Goal: Information Seeking & Learning: Find specific fact

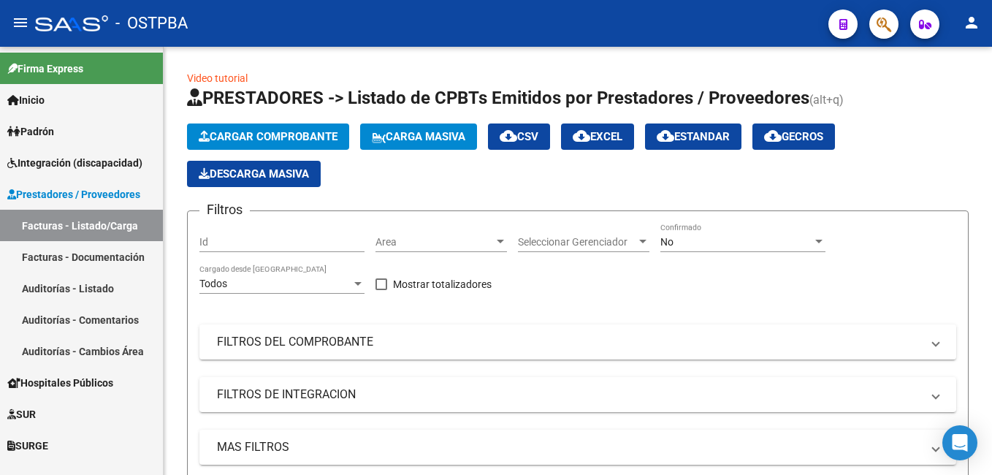
click at [33, 130] on span "Padrón" at bounding box center [30, 131] width 47 height 16
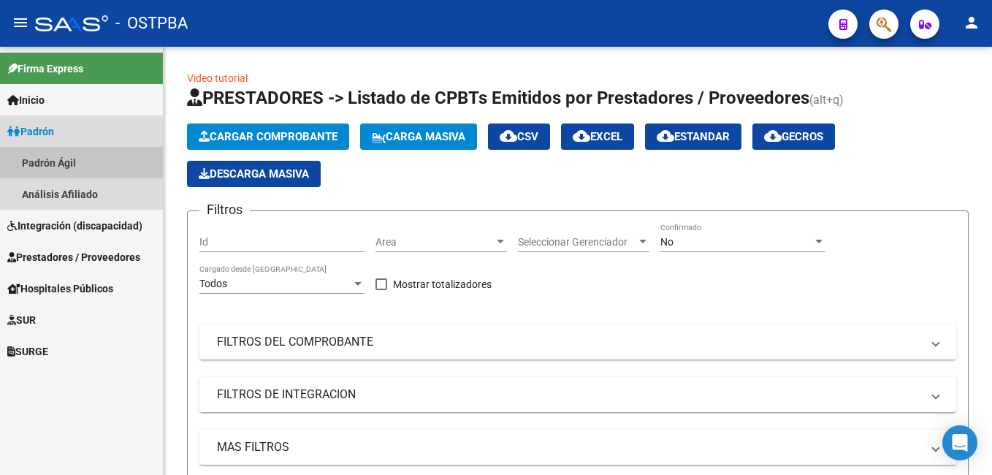
click at [51, 161] on link "Padrón Ágil" at bounding box center [81, 162] width 163 height 31
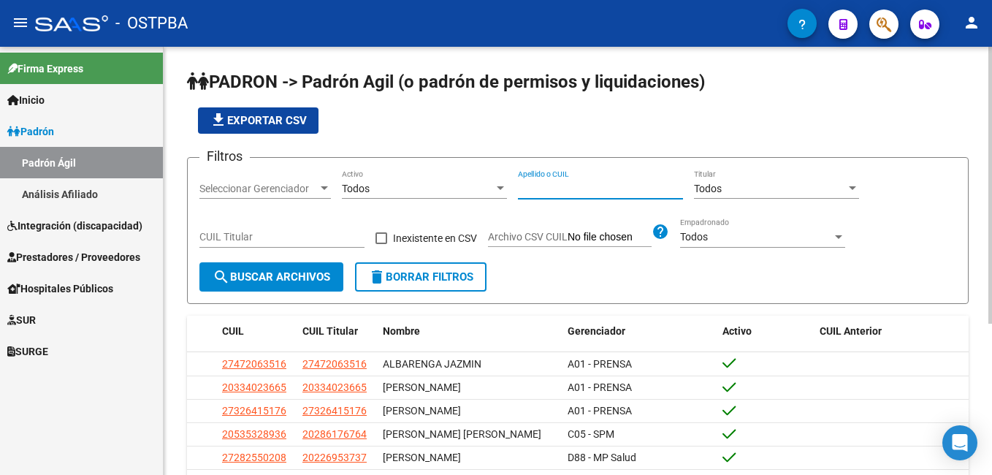
click at [546, 186] on input "Apellido o CUIL" at bounding box center [600, 189] width 165 height 12
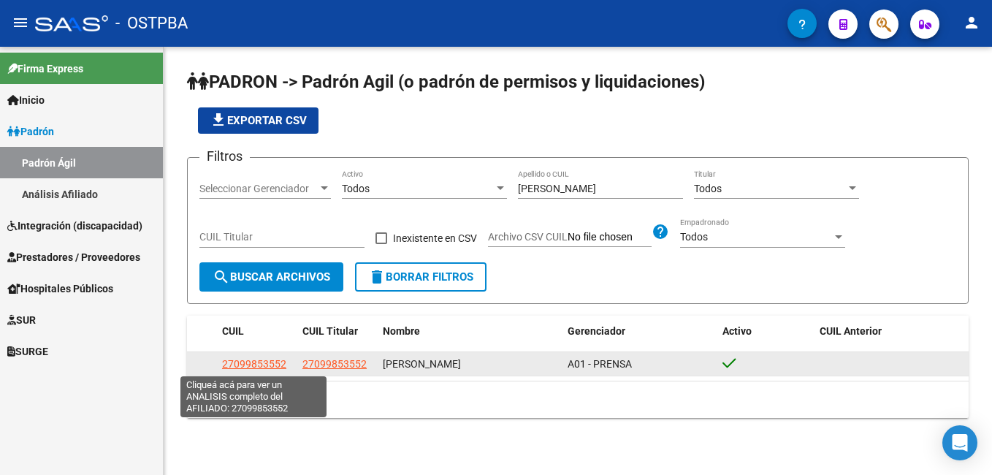
click at [261, 365] on span "27099853552" at bounding box center [254, 364] width 64 height 12
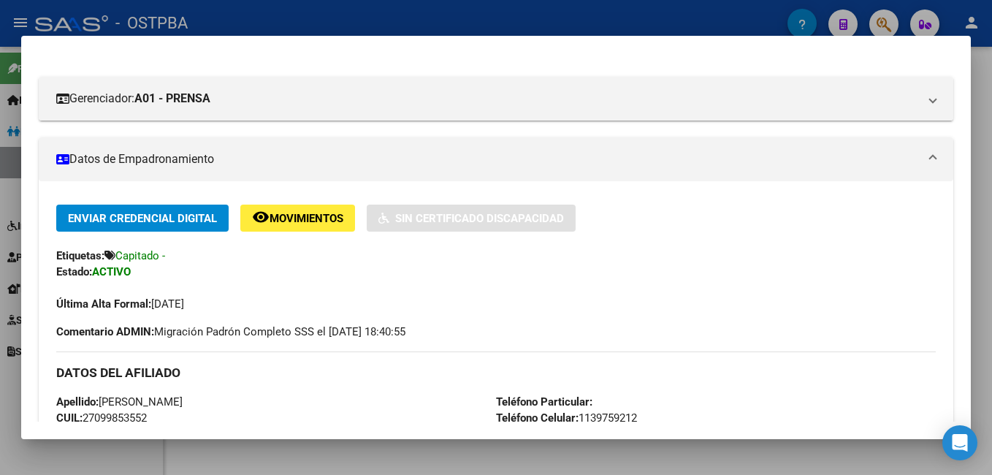
scroll to position [146, 0]
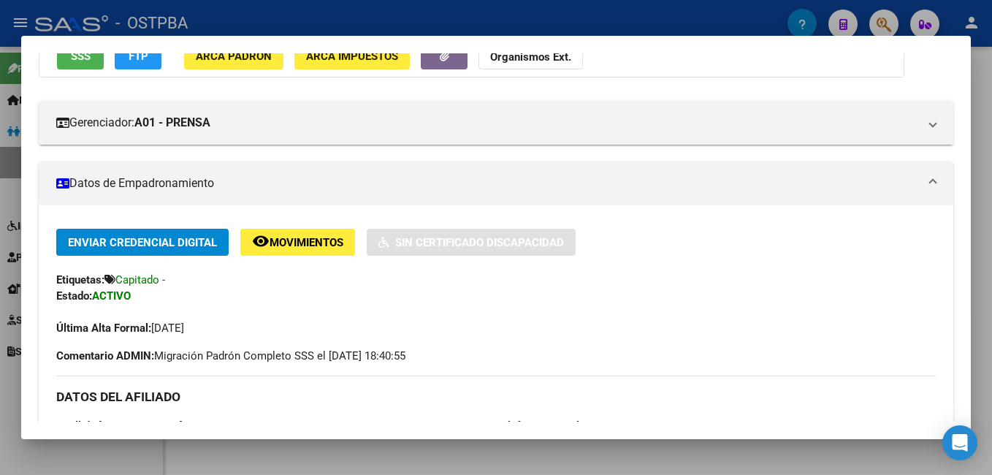
click at [359, 13] on div at bounding box center [496, 237] width 992 height 475
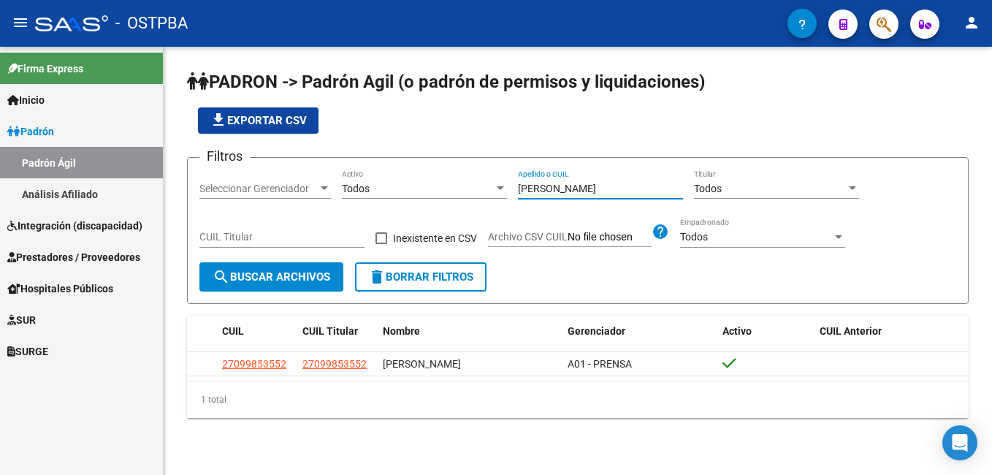
drag, startPoint x: 562, startPoint y: 191, endPoint x: 468, endPoint y: 187, distance: 93.6
click at [468, 187] on div "Filtros Seleccionar Gerenciador Seleccionar Gerenciador Todos Activo [PERSON_NA…" at bounding box center [577, 215] width 757 height 93
type input "arena"
click at [326, 188] on div at bounding box center [324, 188] width 7 height 4
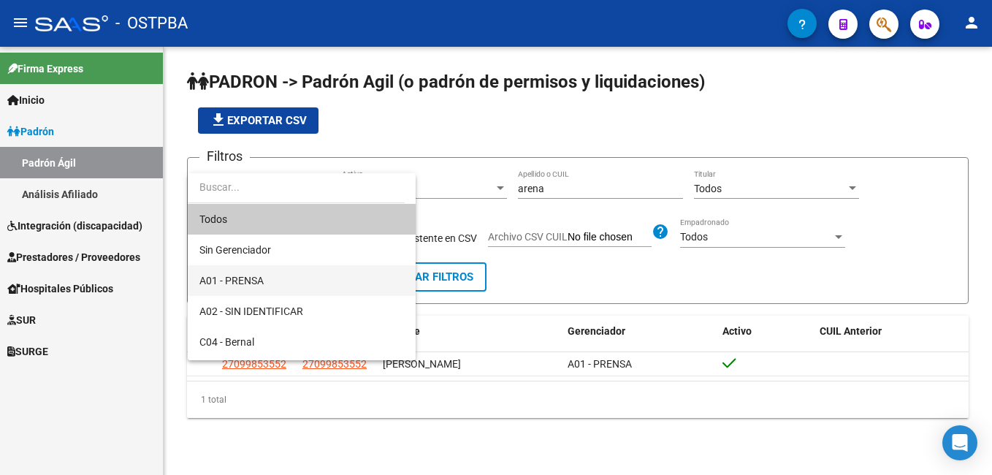
click at [268, 276] on span "A01 - PRENSA" at bounding box center [301, 280] width 204 height 31
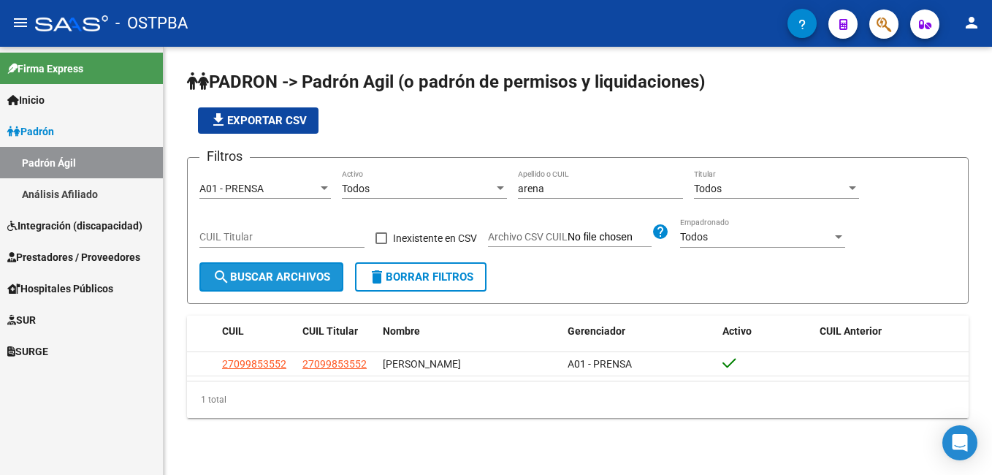
click at [282, 283] on span "search Buscar Archivos" at bounding box center [272, 276] width 118 height 13
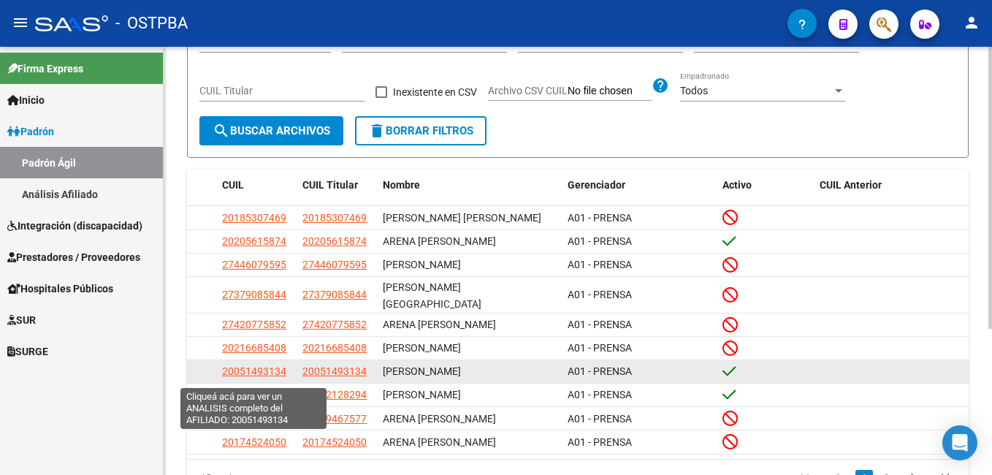
click at [240, 372] on span "20051493134" at bounding box center [254, 371] width 64 height 12
type textarea "20051493134"
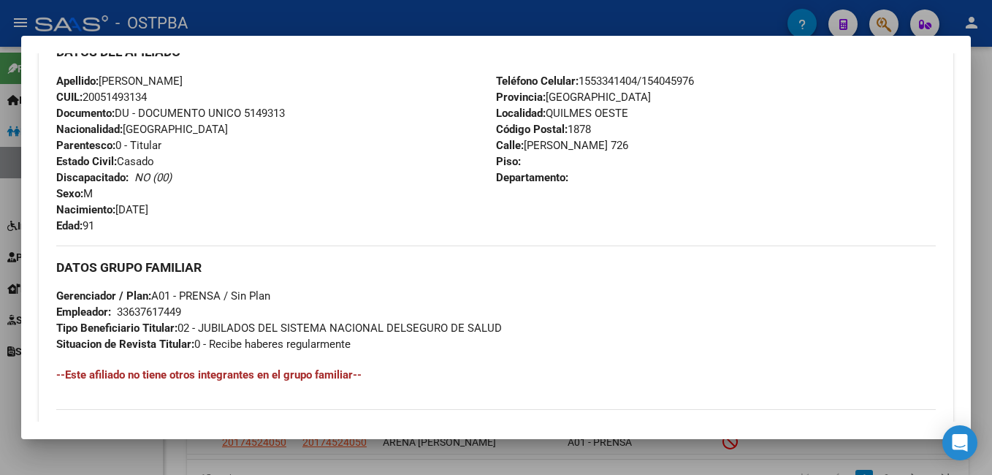
scroll to position [511, 0]
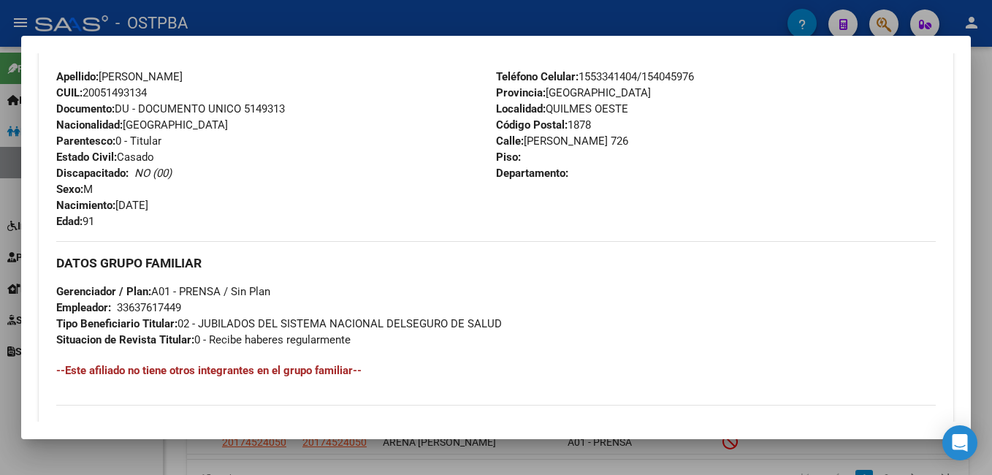
click at [322, 20] on div at bounding box center [496, 237] width 992 height 475
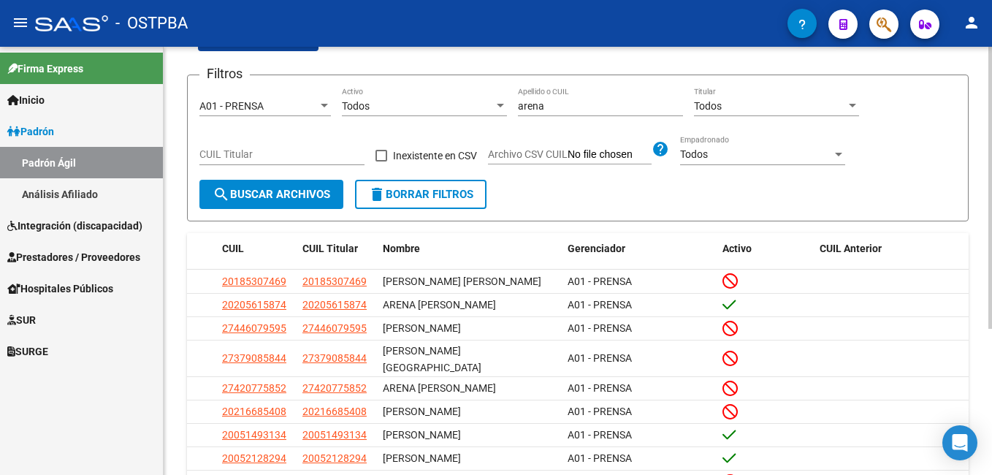
scroll to position [0, 0]
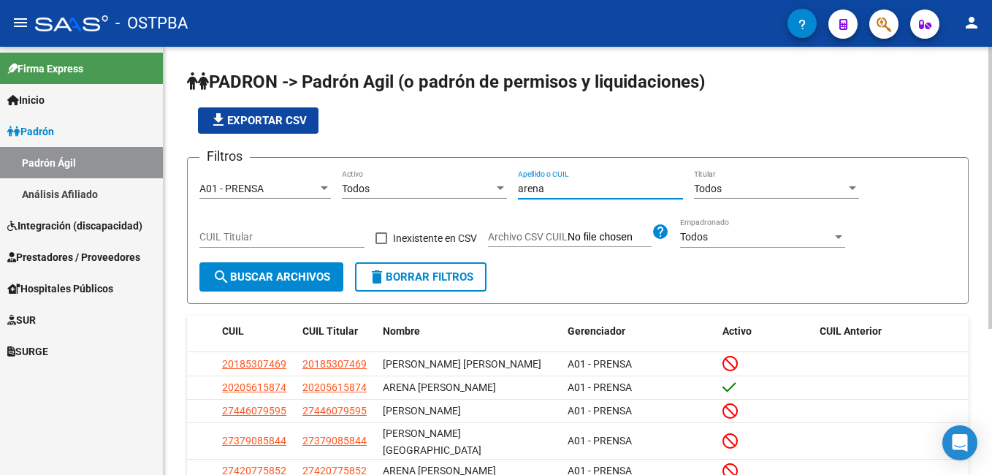
drag, startPoint x: 586, startPoint y: 192, endPoint x: 472, endPoint y: 196, distance: 114.7
click at [472, 196] on div "Filtros A01 - PRENSA Seleccionar Gerenciador Todos Activo arena Apellido o CUIL…" at bounding box center [577, 215] width 757 height 93
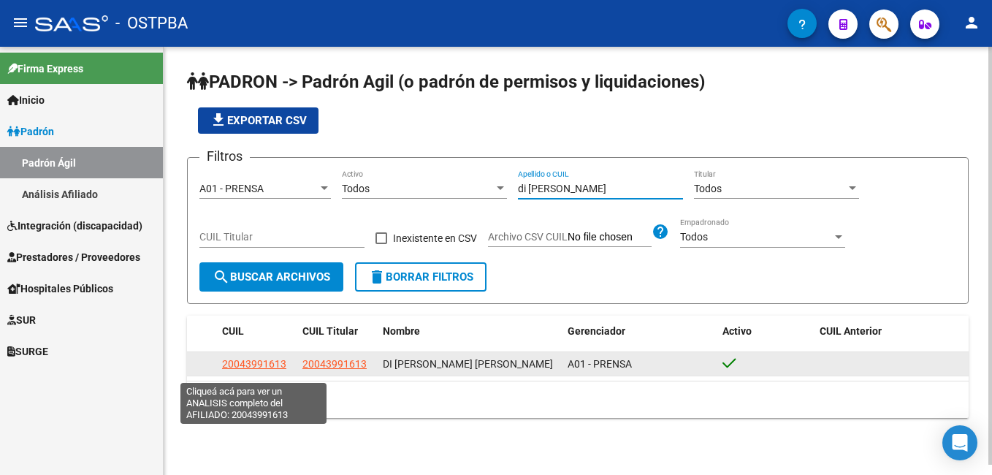
type input "di [PERSON_NAME]"
click at [259, 367] on span "20043991613" at bounding box center [254, 364] width 64 height 12
type textarea "20043991613"
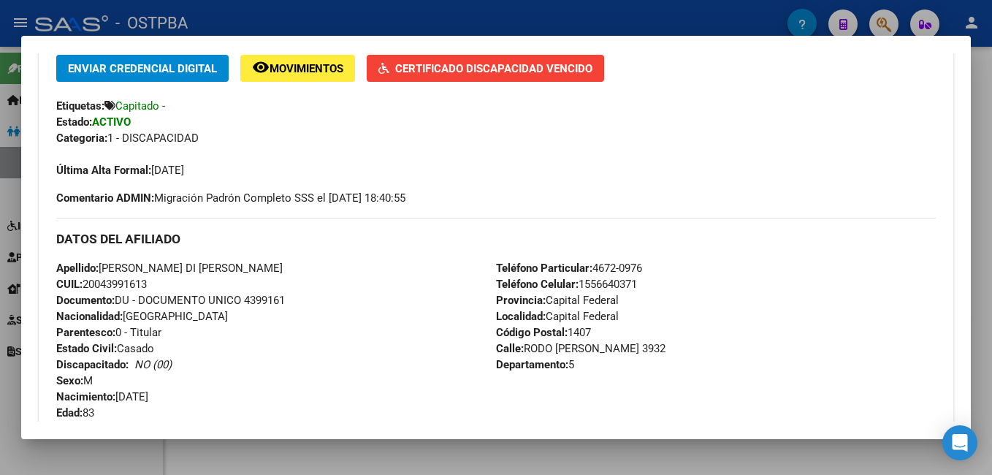
scroll to position [365, 0]
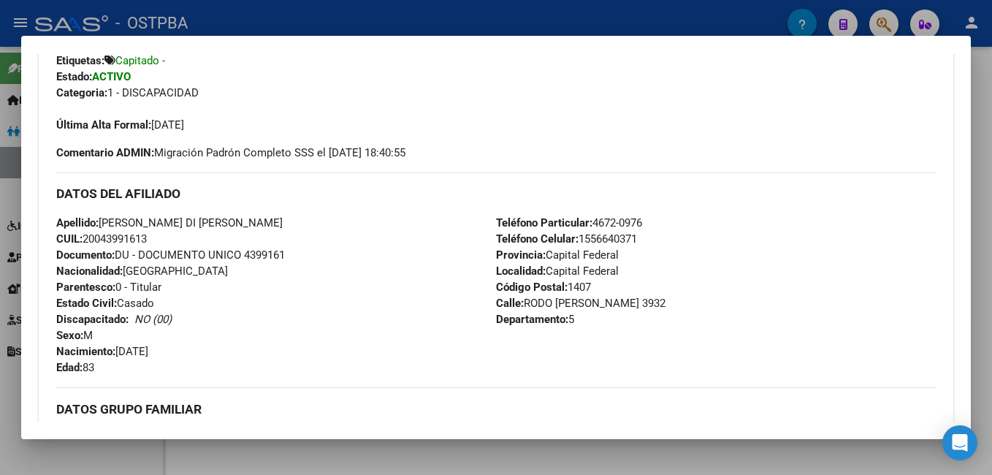
click at [468, 7] on div at bounding box center [496, 237] width 992 height 475
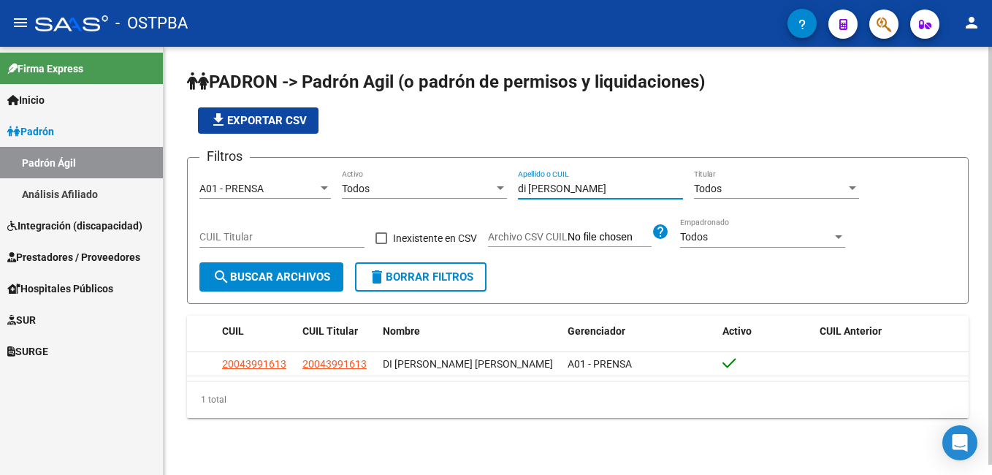
drag, startPoint x: 574, startPoint y: 189, endPoint x: 486, endPoint y: 189, distance: 87.6
click at [486, 189] on div "Filtros A01 - PRENSA Seleccionar Gerenciador Todos Activo di [PERSON_NAME] Apel…" at bounding box center [577, 215] width 757 height 93
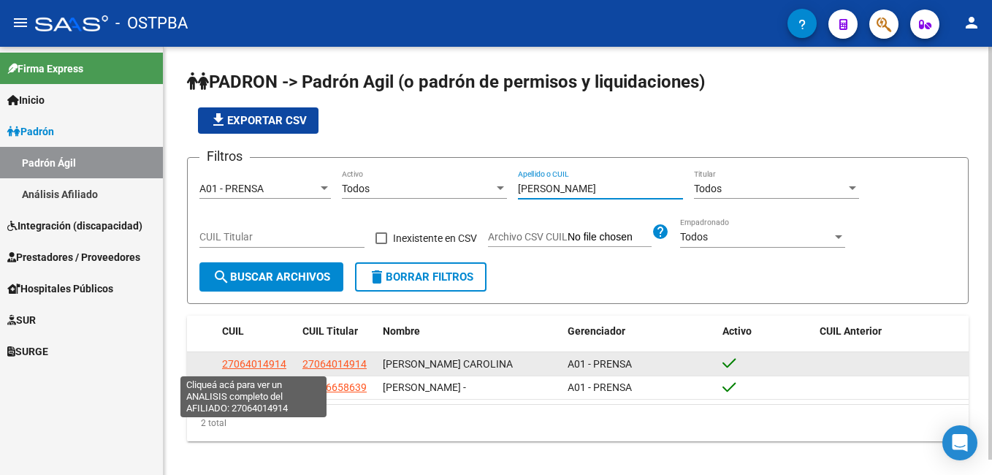
type input "[PERSON_NAME]"
click at [269, 362] on span "27064014914" at bounding box center [254, 364] width 64 height 12
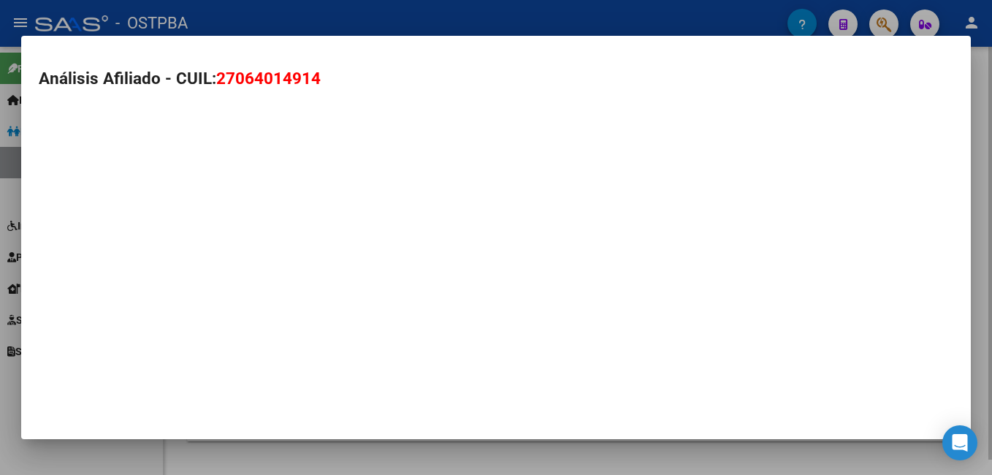
type textarea "27064014914"
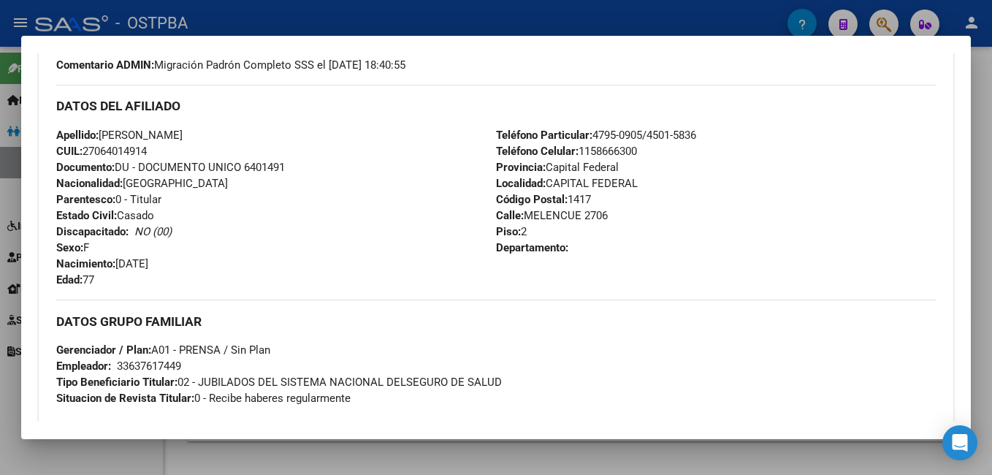
scroll to position [438, 0]
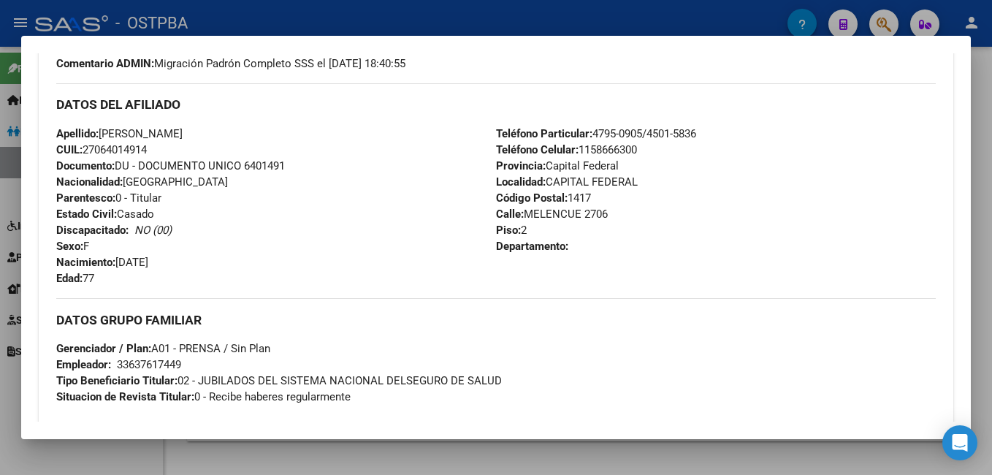
click at [237, 23] on div at bounding box center [496, 237] width 992 height 475
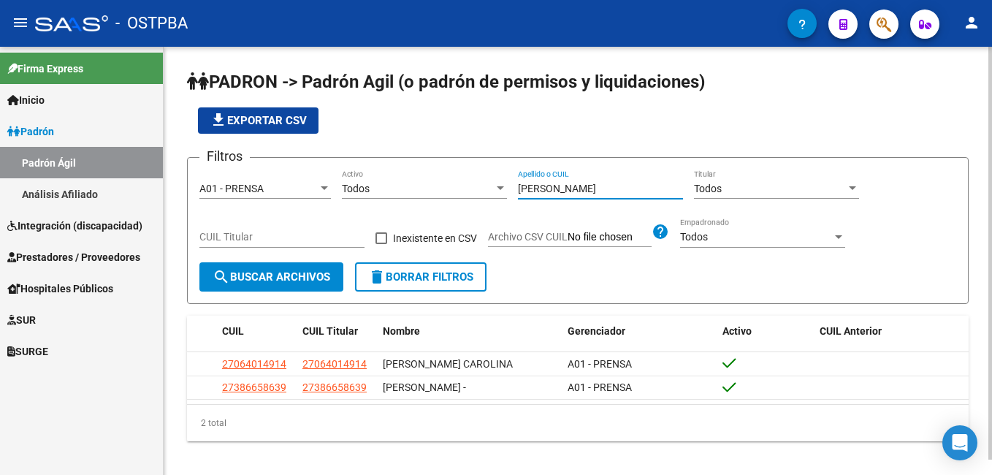
drag, startPoint x: 592, startPoint y: 193, endPoint x: 502, endPoint y: 193, distance: 90.6
click at [502, 193] on div "Filtros A01 - PRENSA Seleccionar Gerenciador Todos Activo [PERSON_NAME] Apellid…" at bounding box center [577, 215] width 757 height 93
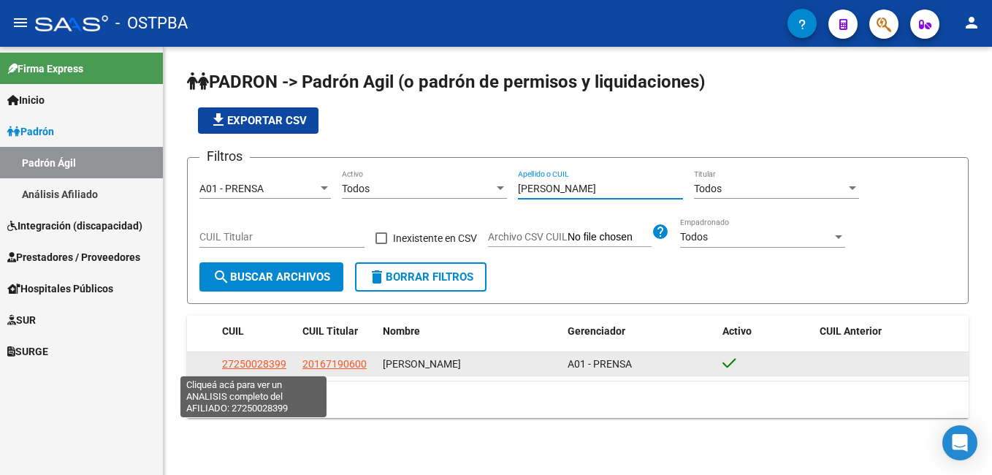
type input "[PERSON_NAME]"
click at [269, 361] on span "27250028399" at bounding box center [254, 364] width 64 height 12
type textarea "27250028399"
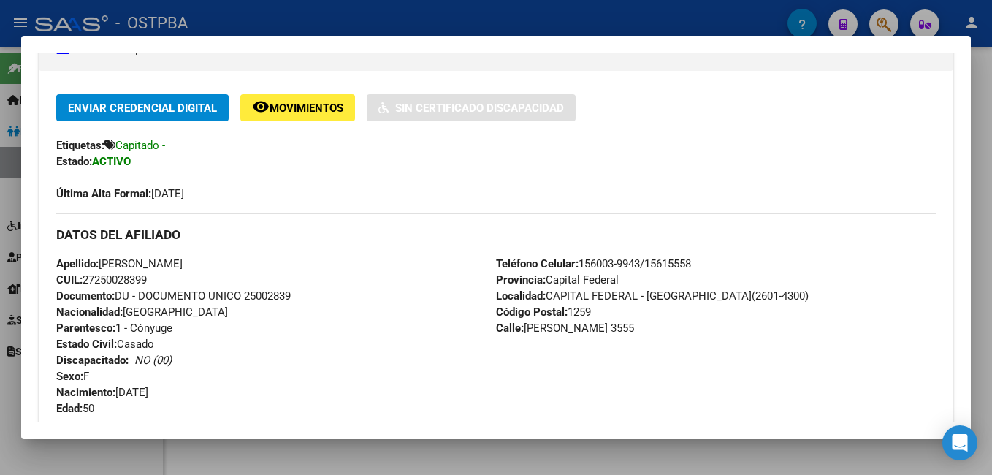
scroll to position [292, 0]
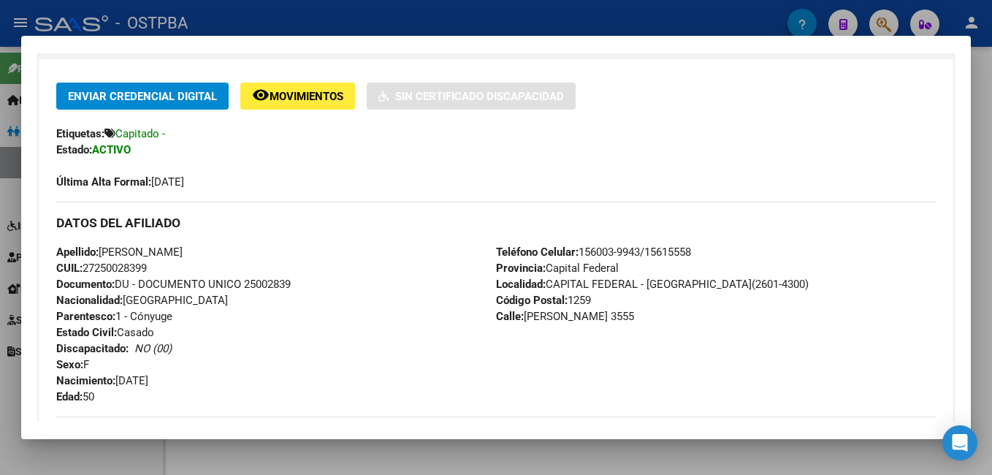
click at [469, 16] on div at bounding box center [496, 237] width 992 height 475
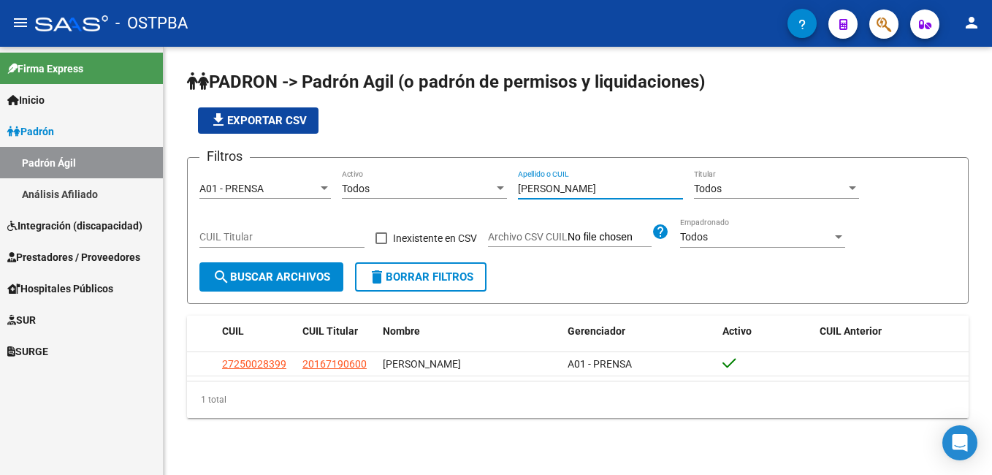
drag, startPoint x: 583, startPoint y: 185, endPoint x: 478, endPoint y: 186, distance: 104.4
click at [478, 186] on div "Filtros A01 - PRENSA Seleccionar Gerenciador Todos Activo [PERSON_NAME] Apellid…" at bounding box center [577, 215] width 757 height 93
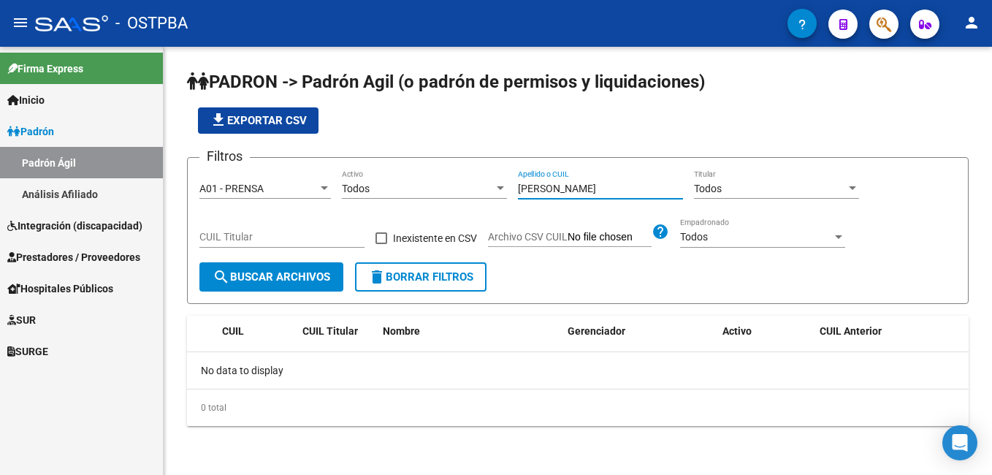
click at [549, 183] on input "[PERSON_NAME]" at bounding box center [600, 189] width 165 height 12
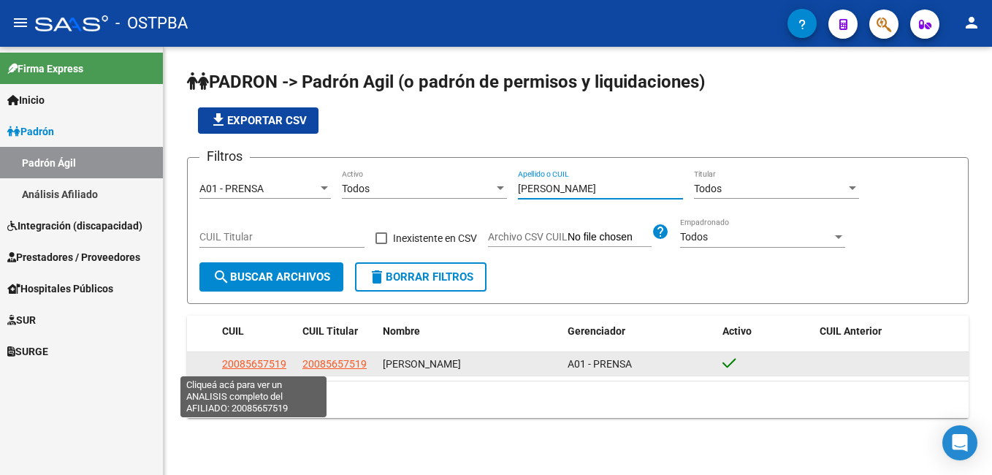
type input "[PERSON_NAME]"
click at [267, 361] on span "20085657519" at bounding box center [254, 364] width 64 height 12
type textarea "20085657519"
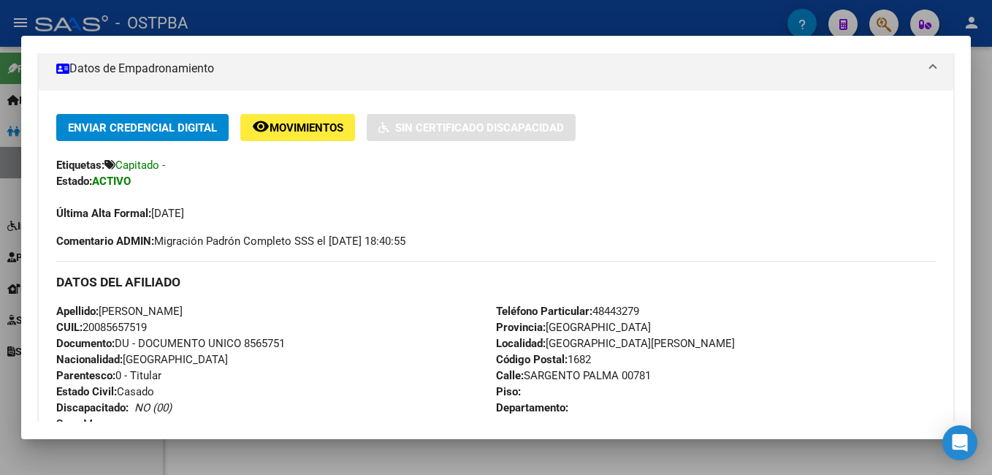
scroll to position [0, 0]
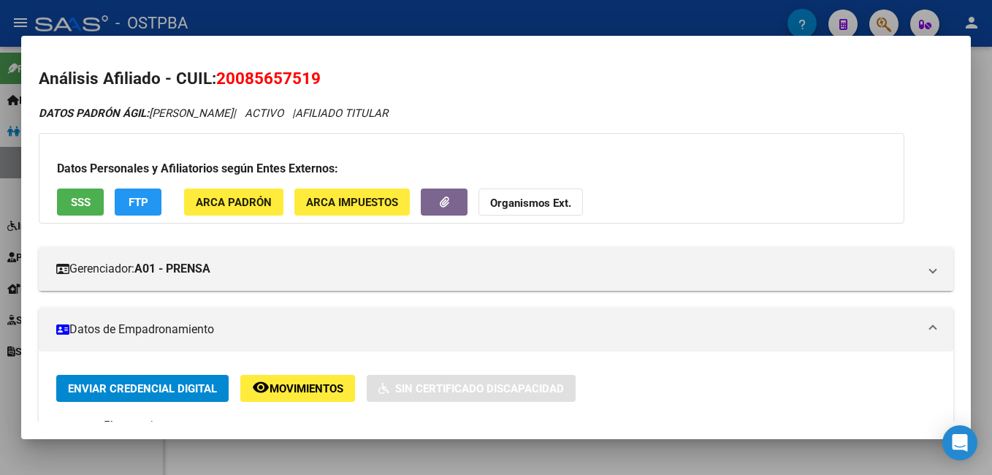
click at [245, 10] on div at bounding box center [496, 237] width 992 height 475
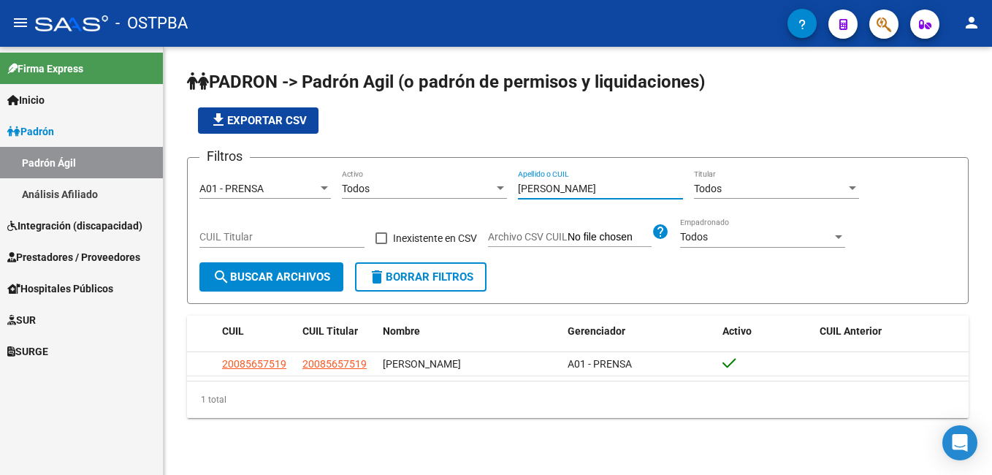
drag, startPoint x: 586, startPoint y: 184, endPoint x: 513, endPoint y: 166, distance: 75.3
click at [513, 166] on form "Filtros A01 - PRENSA Seleccionar Gerenciador Todos Activo [PERSON_NAME] Apellid…" at bounding box center [577, 230] width 781 height 147
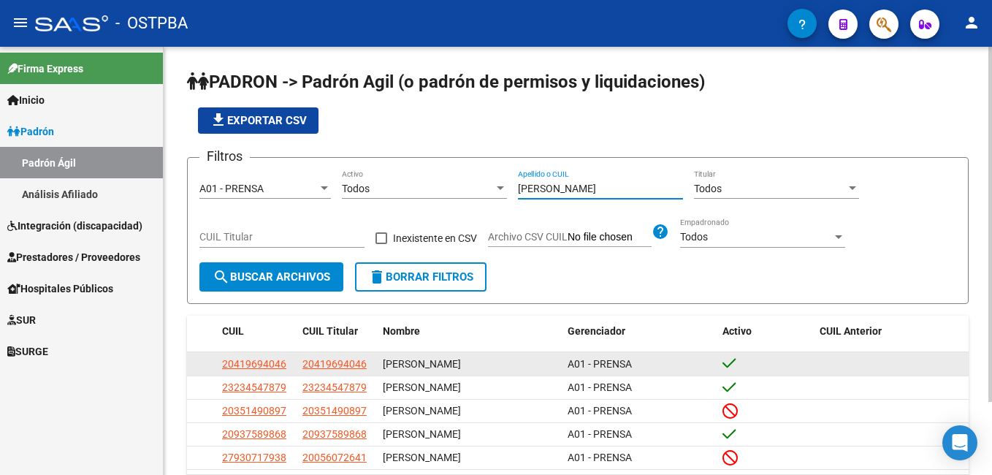
scroll to position [73, 0]
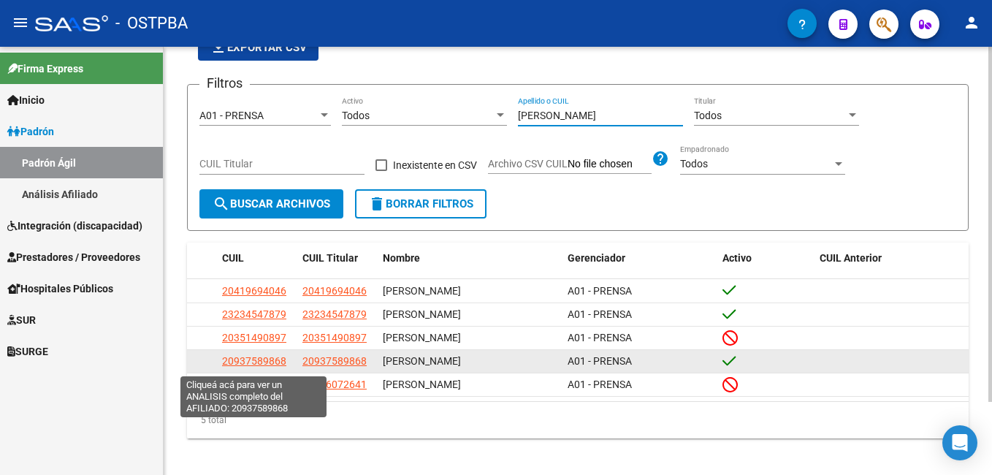
type input "[PERSON_NAME]"
click at [264, 365] on span "20937589868" at bounding box center [254, 361] width 64 height 12
type textarea "20937589868"
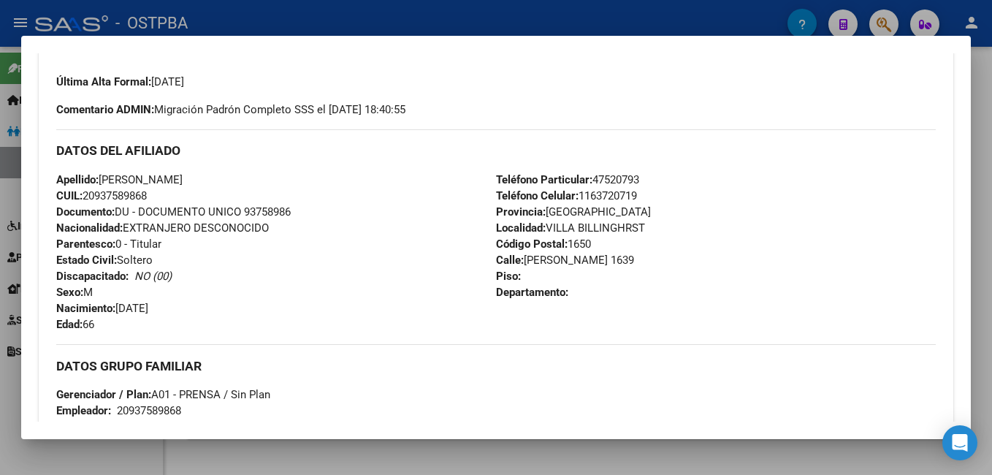
scroll to position [438, 0]
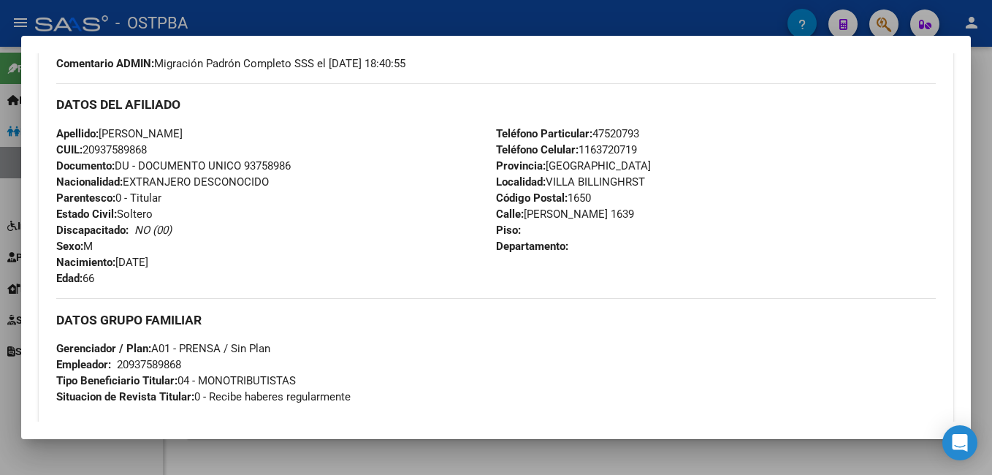
click at [904, 70] on div "Enviar Credencial Digital remove_red_eye Movimientos Sin Certificado Discapacid…" at bounding box center [495, 3] width 879 height 135
click at [705, 19] on div at bounding box center [496, 237] width 992 height 475
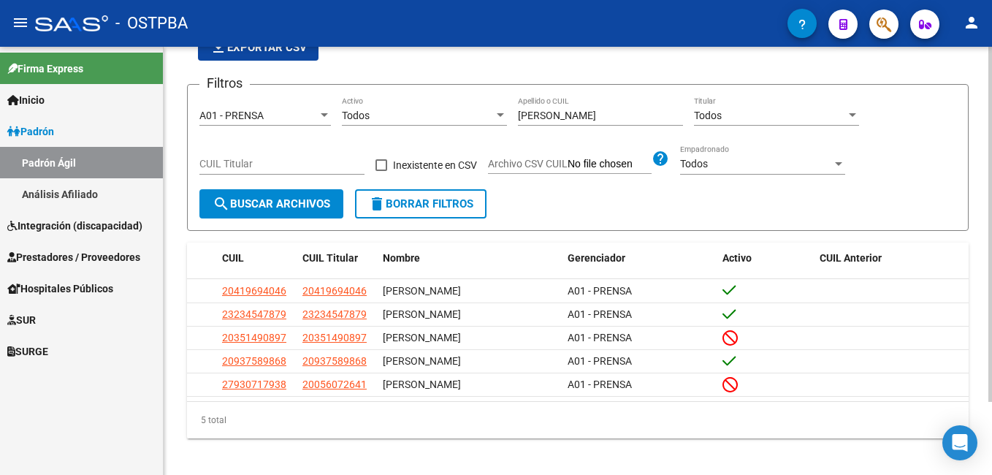
drag, startPoint x: 571, startPoint y: 108, endPoint x: 564, endPoint y: 111, distance: 7.9
click at [564, 111] on div "[PERSON_NAME] Apellido o CUIL" at bounding box center [600, 110] width 165 height 29
drag, startPoint x: 563, startPoint y: 113, endPoint x: 475, endPoint y: 116, distance: 87.7
click at [475, 116] on div "Filtros A01 - PRENSA Seleccionar Gerenciador Todos Activo [PERSON_NAME] Apellid…" at bounding box center [577, 142] width 757 height 93
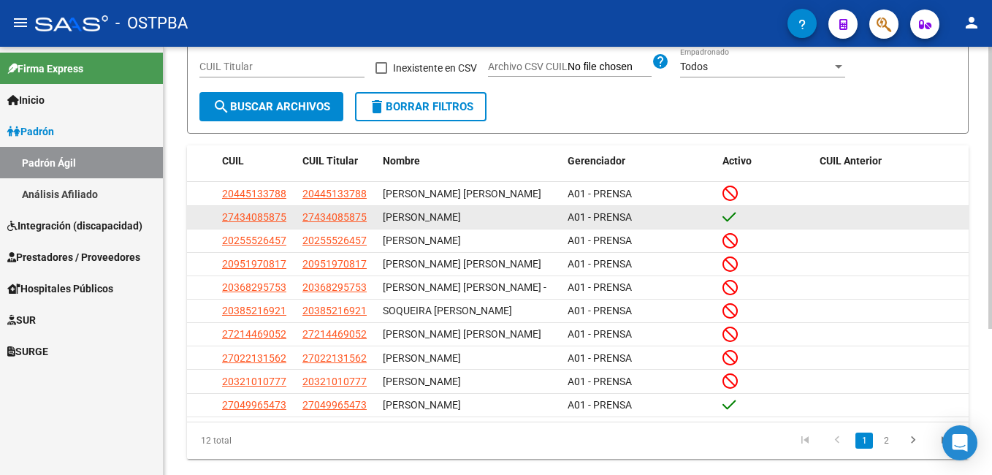
scroll to position [222, 0]
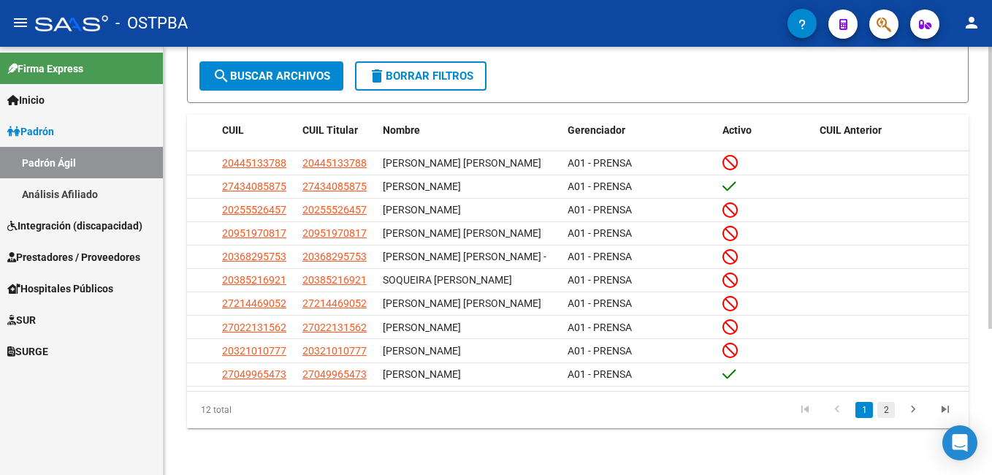
type input "[PERSON_NAME]"
click at [892, 412] on link "2" at bounding box center [886, 410] width 18 height 16
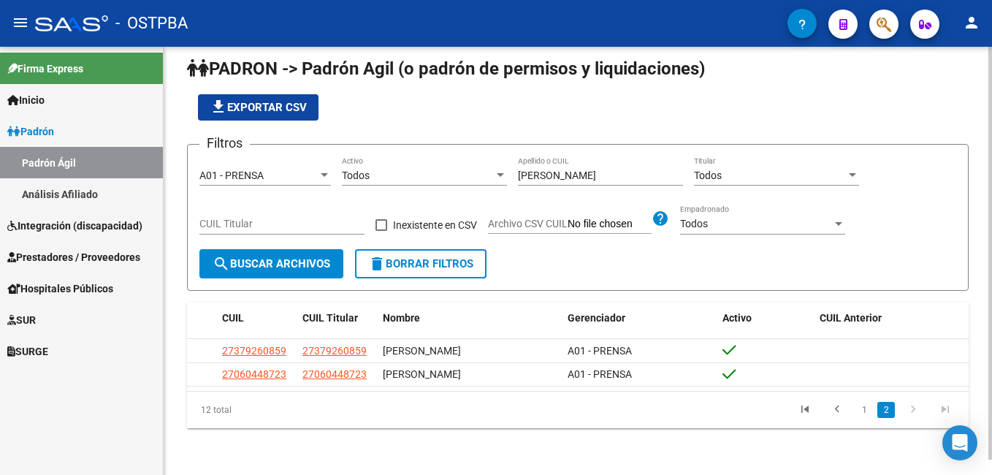
scroll to position [16, 0]
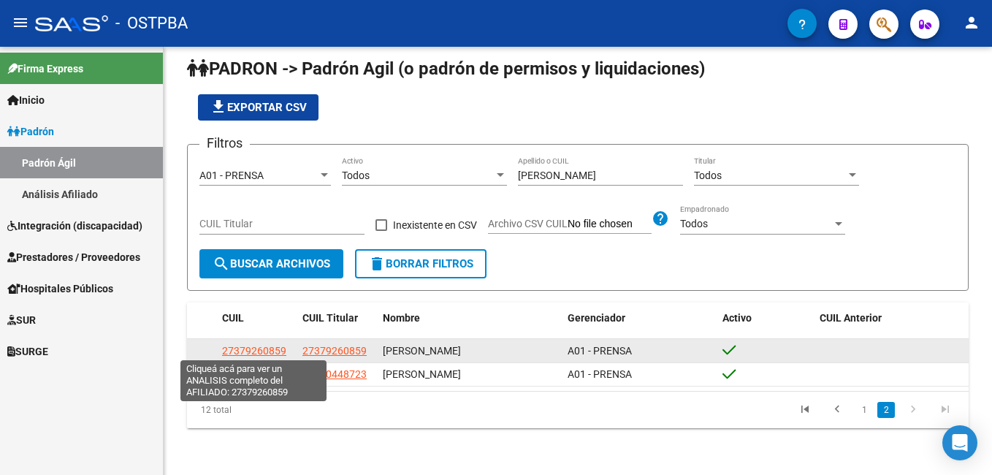
click at [261, 345] on span "27379260859" at bounding box center [254, 351] width 64 height 12
type textarea "27379260859"
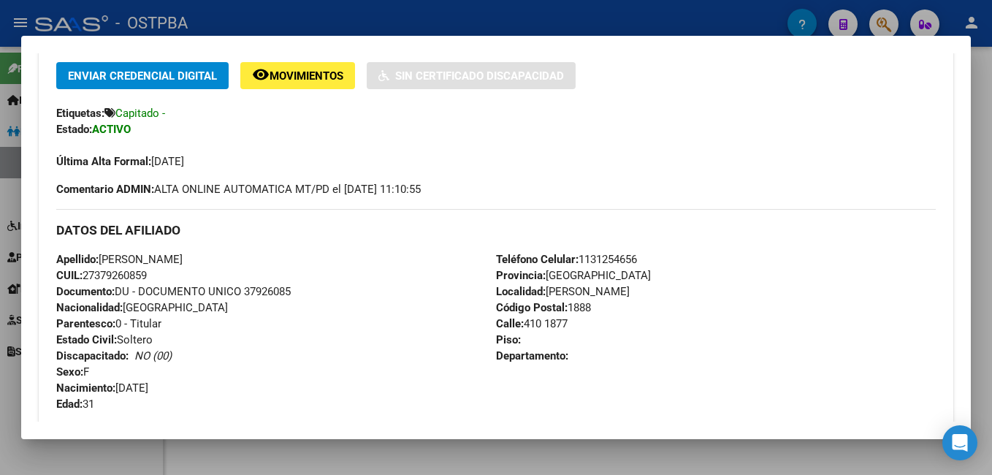
scroll to position [292, 0]
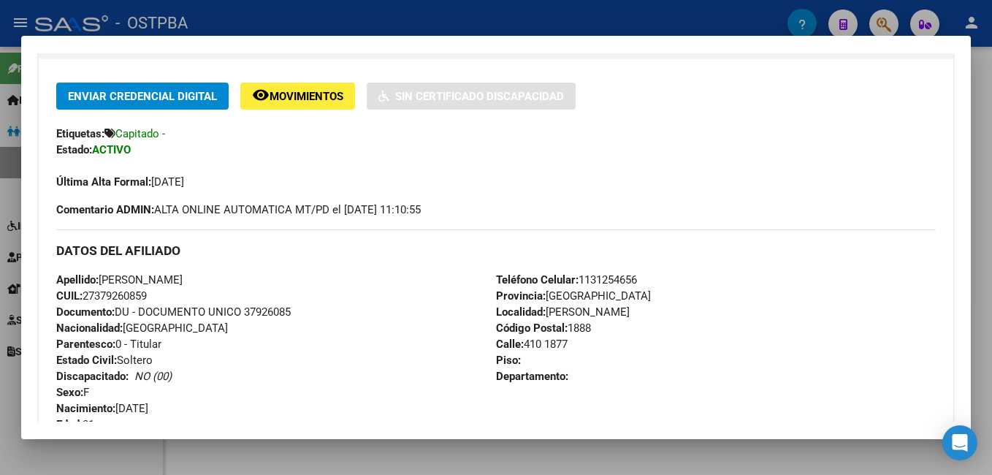
click at [386, 26] on div at bounding box center [496, 237] width 992 height 475
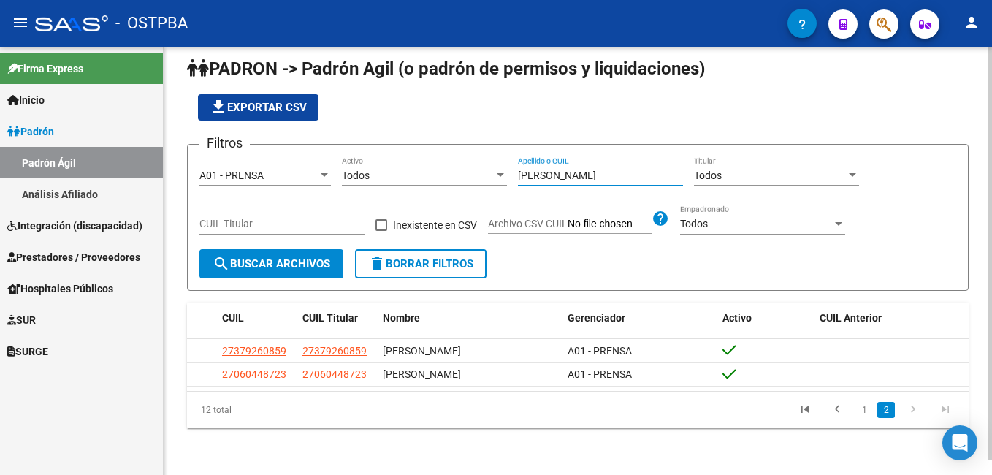
drag, startPoint x: 551, startPoint y: 175, endPoint x: 481, endPoint y: 175, distance: 70.1
click at [481, 175] on div "Filtros A01 - PRENSA Seleccionar Gerenciador Todos Activo [PERSON_NAME] Apellid…" at bounding box center [577, 202] width 757 height 93
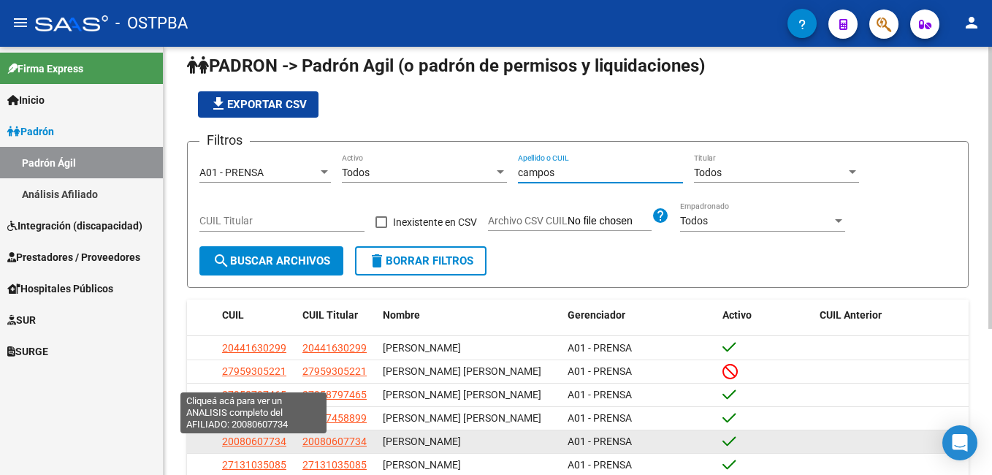
type input "campos"
click at [249, 440] on span "20080607734" at bounding box center [254, 441] width 64 height 12
type textarea "20080607734"
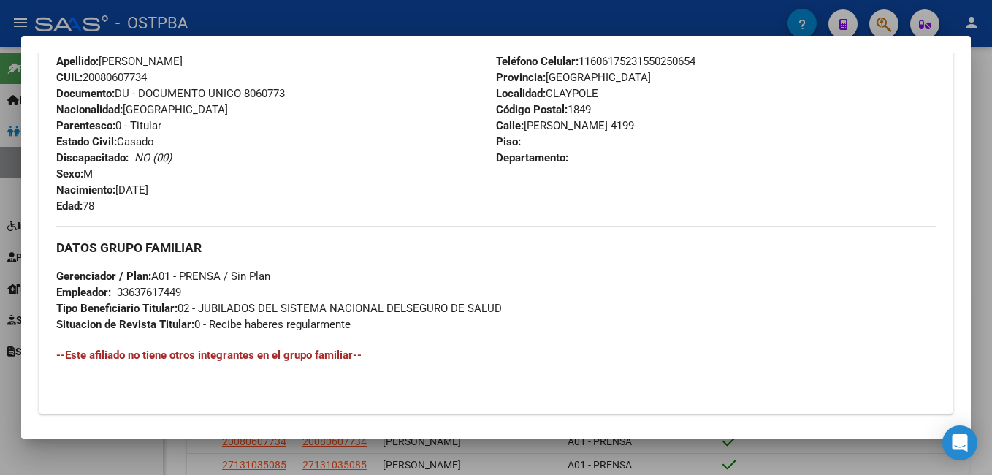
scroll to position [511, 0]
click at [401, 11] on div at bounding box center [496, 237] width 992 height 475
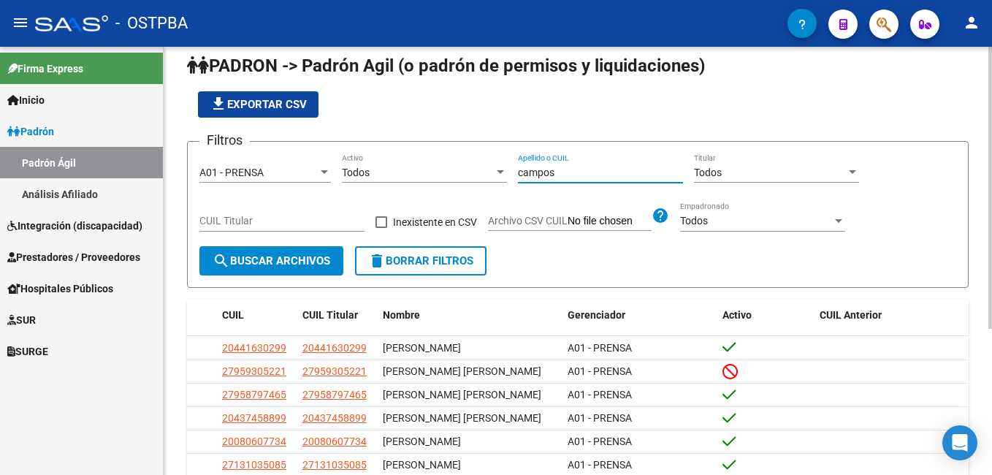
drag, startPoint x: 572, startPoint y: 175, endPoint x: 503, endPoint y: 172, distance: 68.7
click at [503, 172] on div "Filtros A01 - PRENSA Seleccionar Gerenciador Todos Activo campos Apellido o CUI…" at bounding box center [577, 199] width 757 height 93
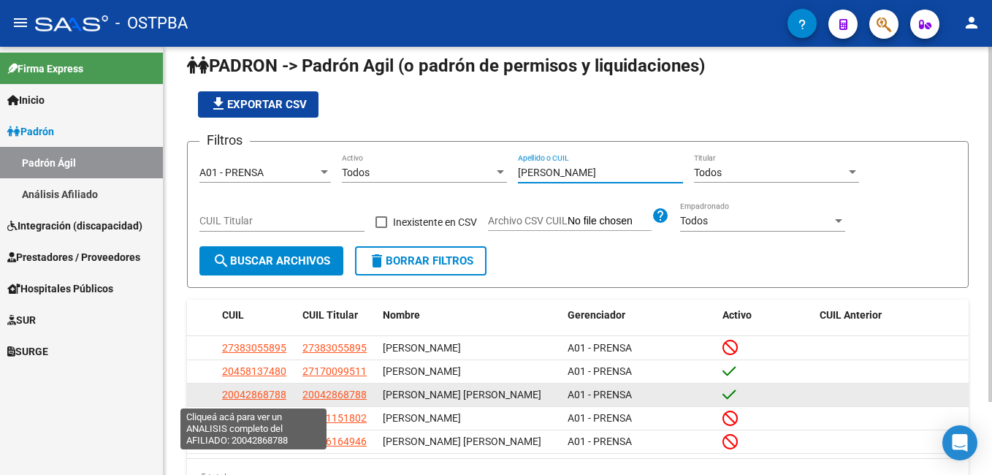
type input "[PERSON_NAME]"
click at [257, 400] on span "20042868788" at bounding box center [254, 394] width 64 height 12
type textarea "20042868788"
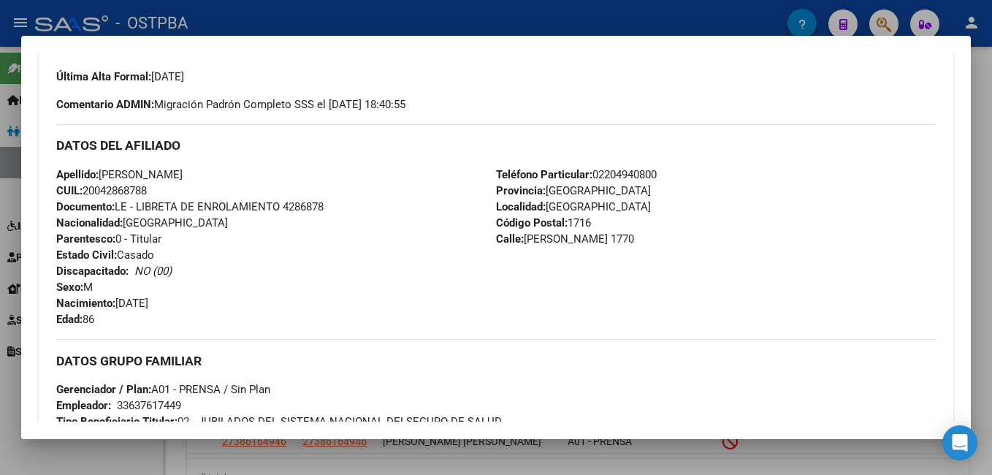
scroll to position [438, 0]
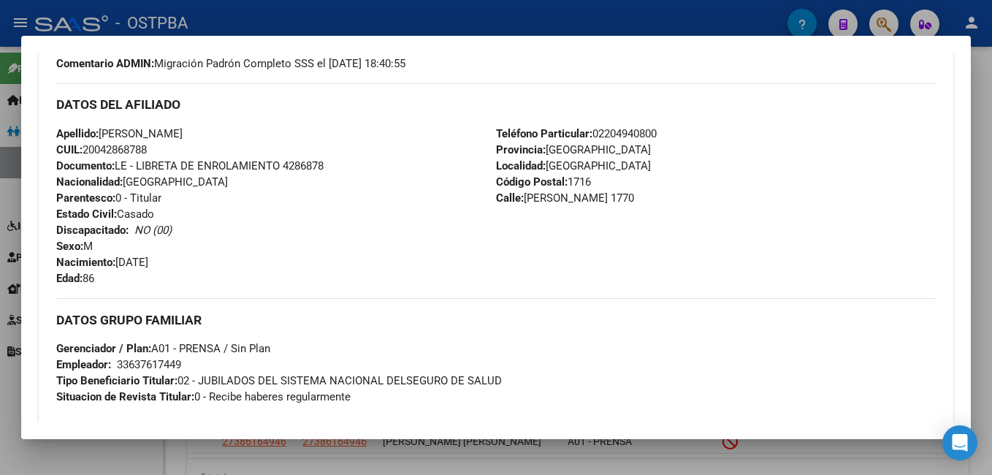
click at [583, 31] on div at bounding box center [496, 237] width 992 height 475
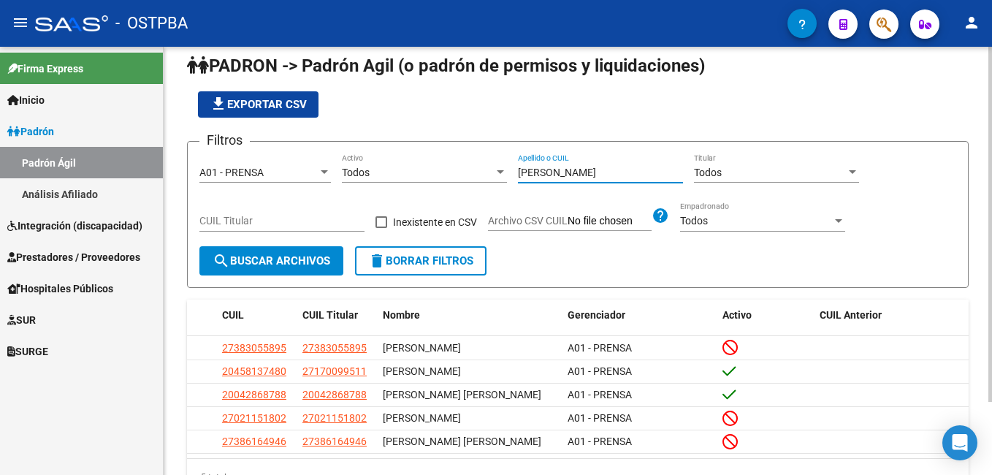
drag, startPoint x: 556, startPoint y: 175, endPoint x: 505, endPoint y: 173, distance: 51.1
click at [505, 173] on div "Filtros A01 - PRENSA Seleccionar Gerenciador Todos Activo [PERSON_NAME] Apellid…" at bounding box center [577, 199] width 757 height 93
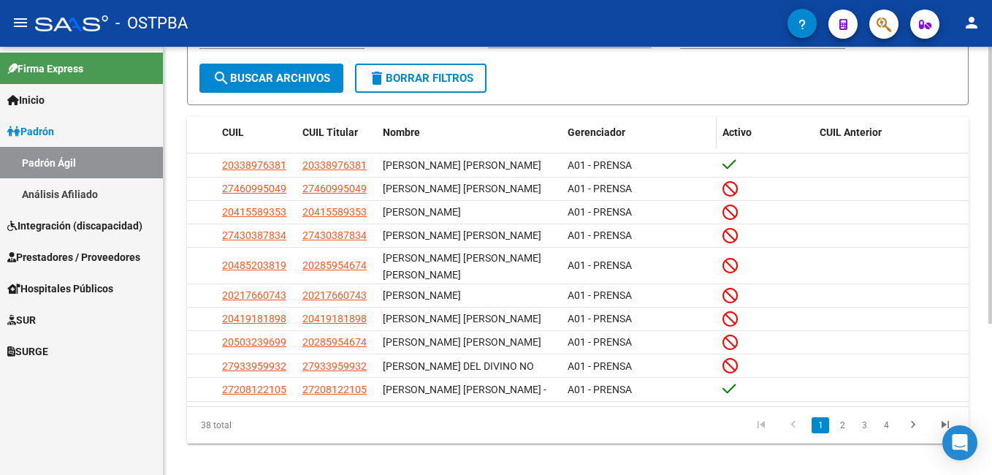
scroll to position [234, 0]
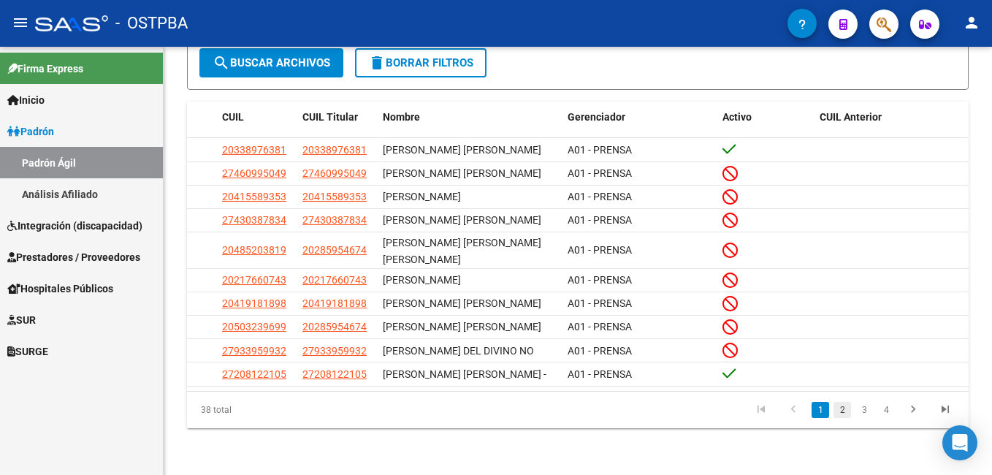
type input "[PERSON_NAME]"
click at [843, 410] on link "2" at bounding box center [842, 410] width 18 height 16
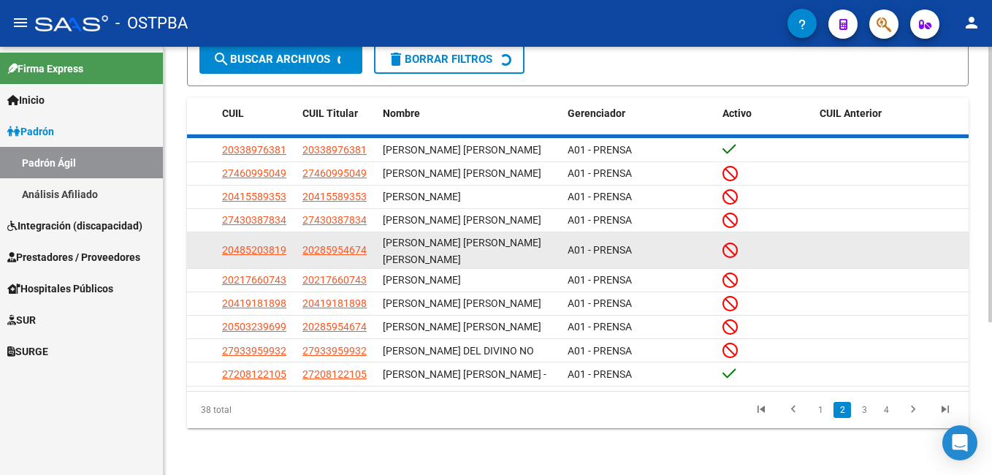
scroll to position [210, 0]
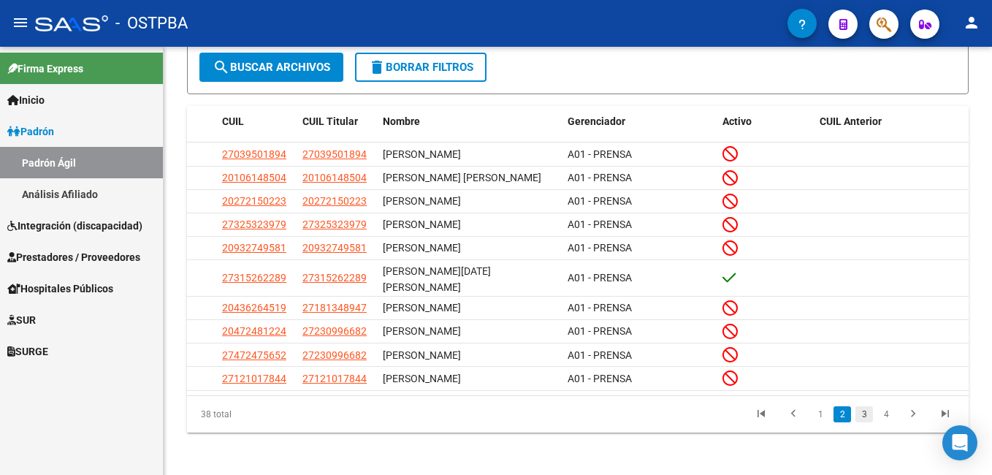
click at [867, 414] on link "3" at bounding box center [864, 414] width 18 height 16
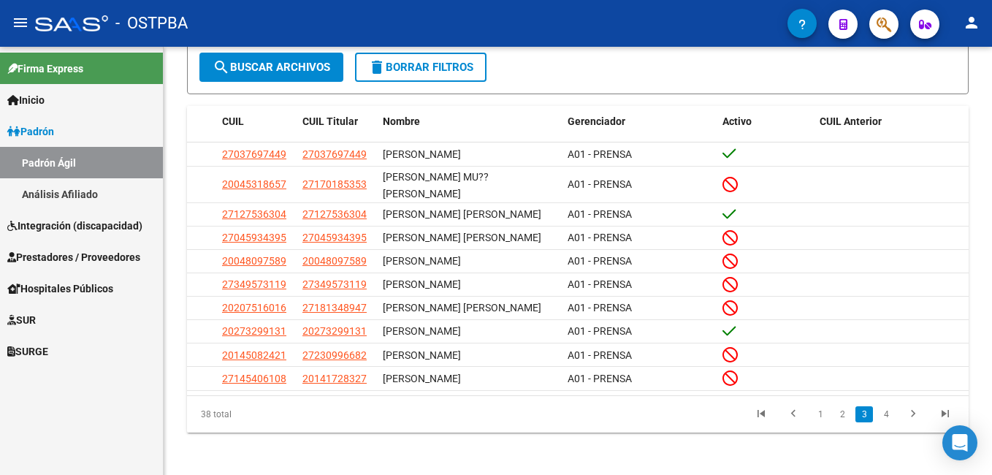
click at [884, 410] on link "4" at bounding box center [886, 414] width 18 height 16
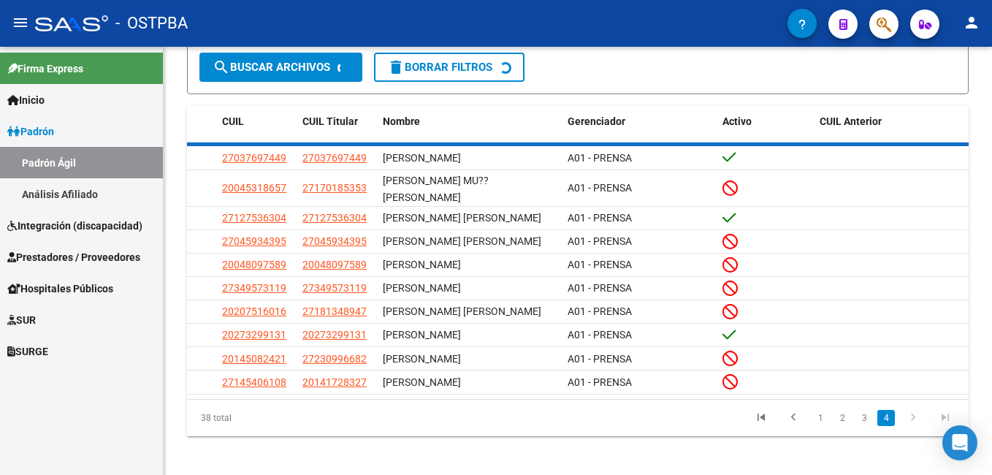
scroll to position [161, 0]
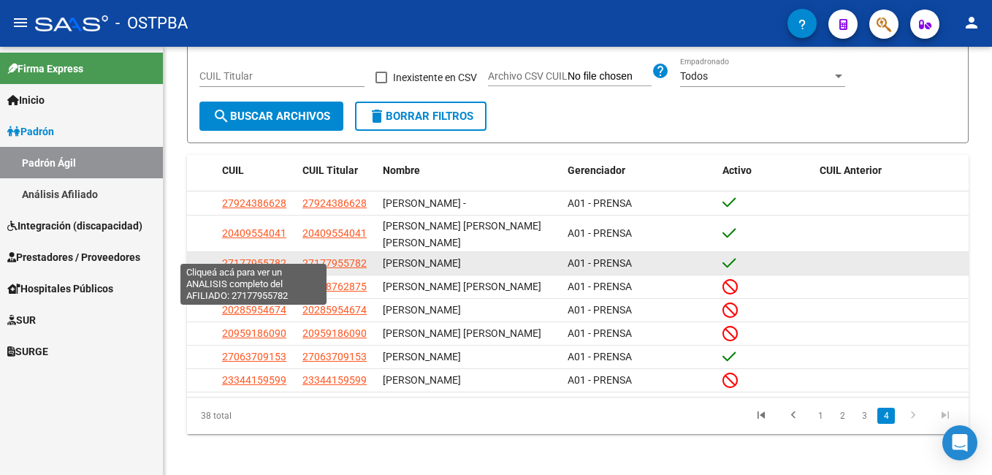
click at [245, 257] on span "27177955782" at bounding box center [254, 263] width 64 height 12
type textarea "27177955782"
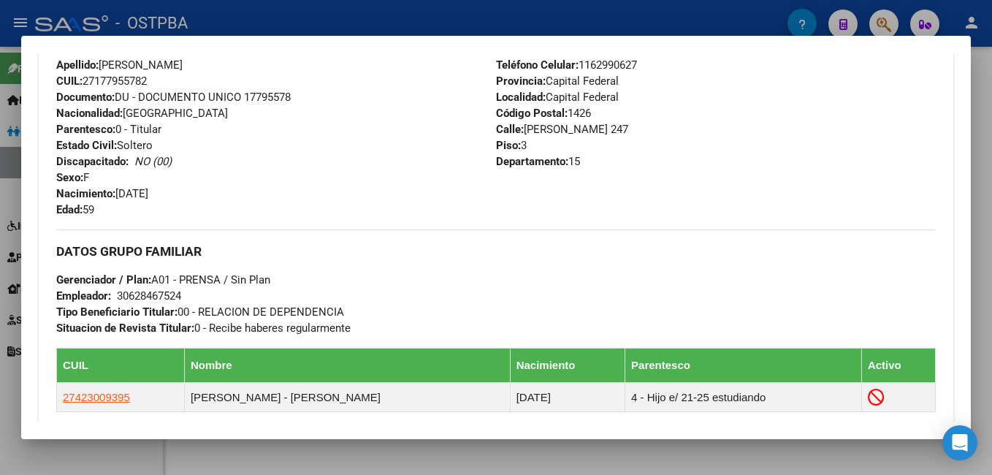
scroll to position [511, 0]
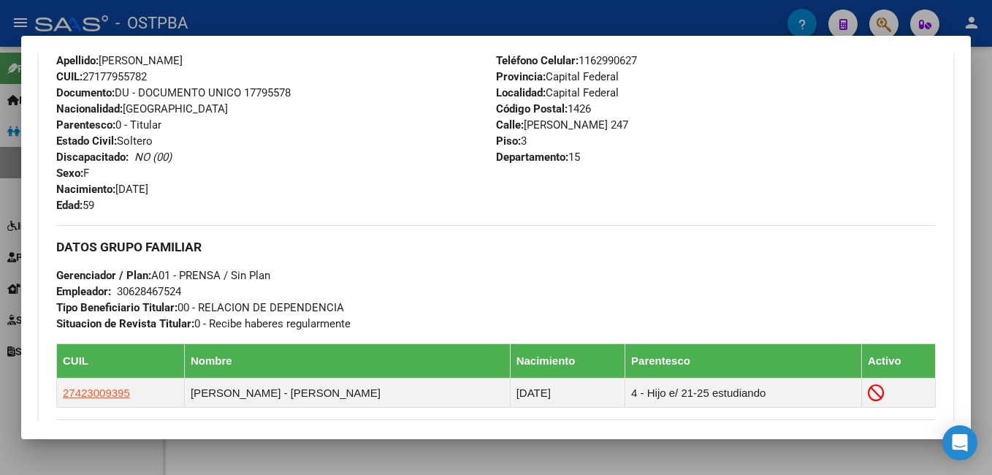
click at [474, 8] on div at bounding box center [496, 237] width 992 height 475
